Goal: Task Accomplishment & Management: Use online tool/utility

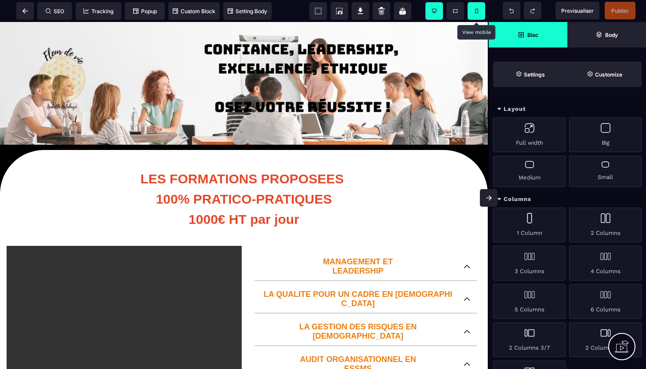
click at [479, 12] on span at bounding box center [476, 11] width 18 height 18
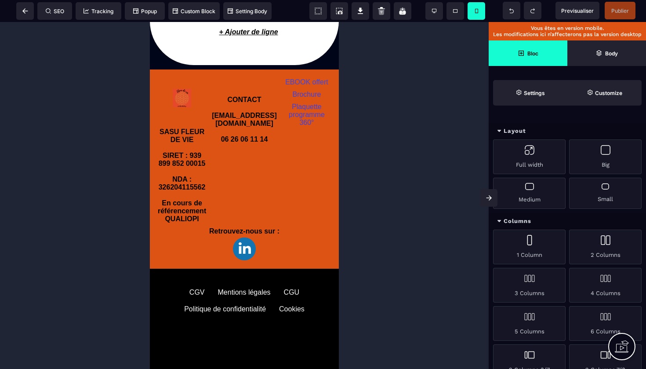
scroll to position [1313, 0]
click at [256, 237] on img at bounding box center [244, 248] width 23 height 23
select select
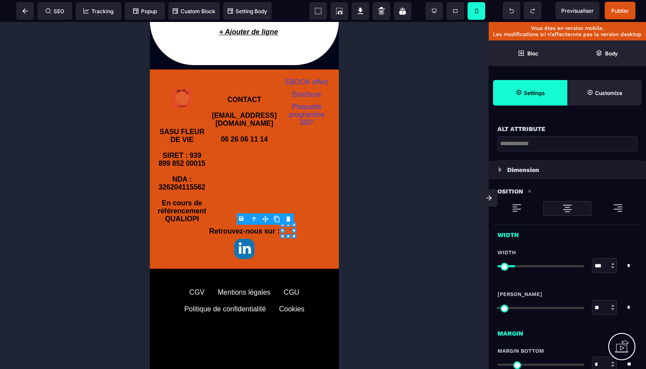
scroll to position [228, 0]
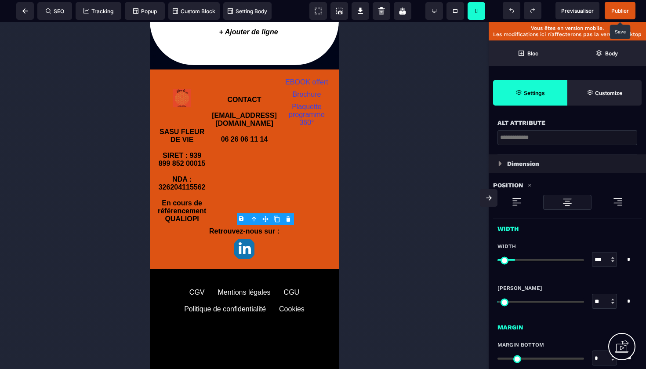
click at [621, 10] on span "Publier" at bounding box center [620, 10] width 18 height 7
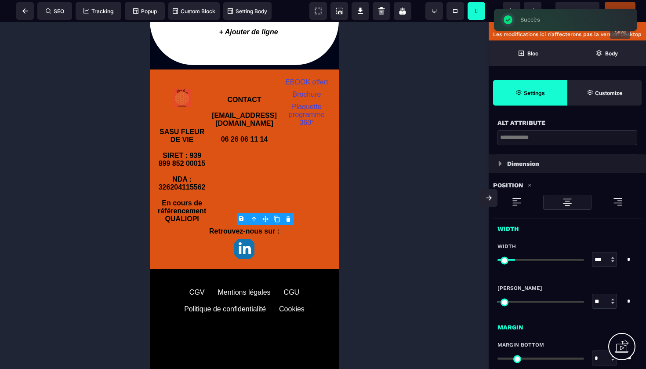
click at [25, 10] on icon at bounding box center [25, 10] width 6 height 5
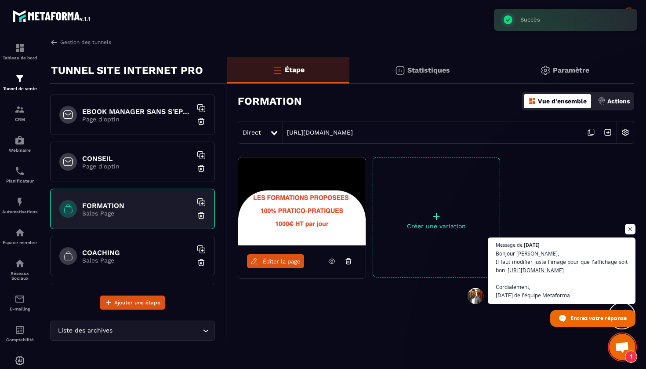
click at [106, 257] on p "Sales Page" at bounding box center [137, 260] width 110 height 7
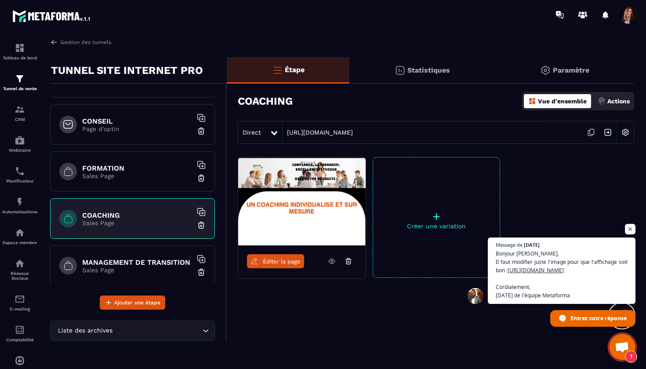
scroll to position [53, 0]
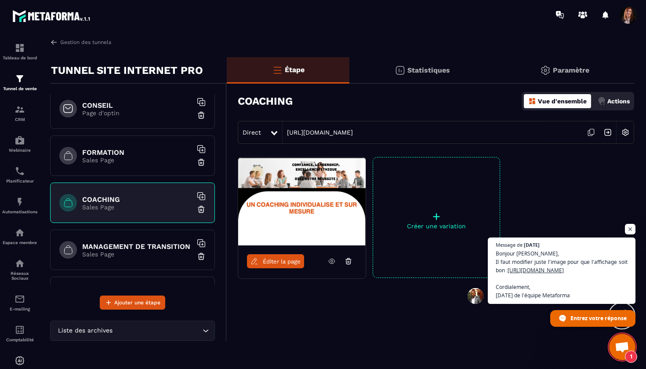
click at [276, 264] on span "Éditer la page" at bounding box center [282, 261] width 38 height 7
